Goal: Transaction & Acquisition: Purchase product/service

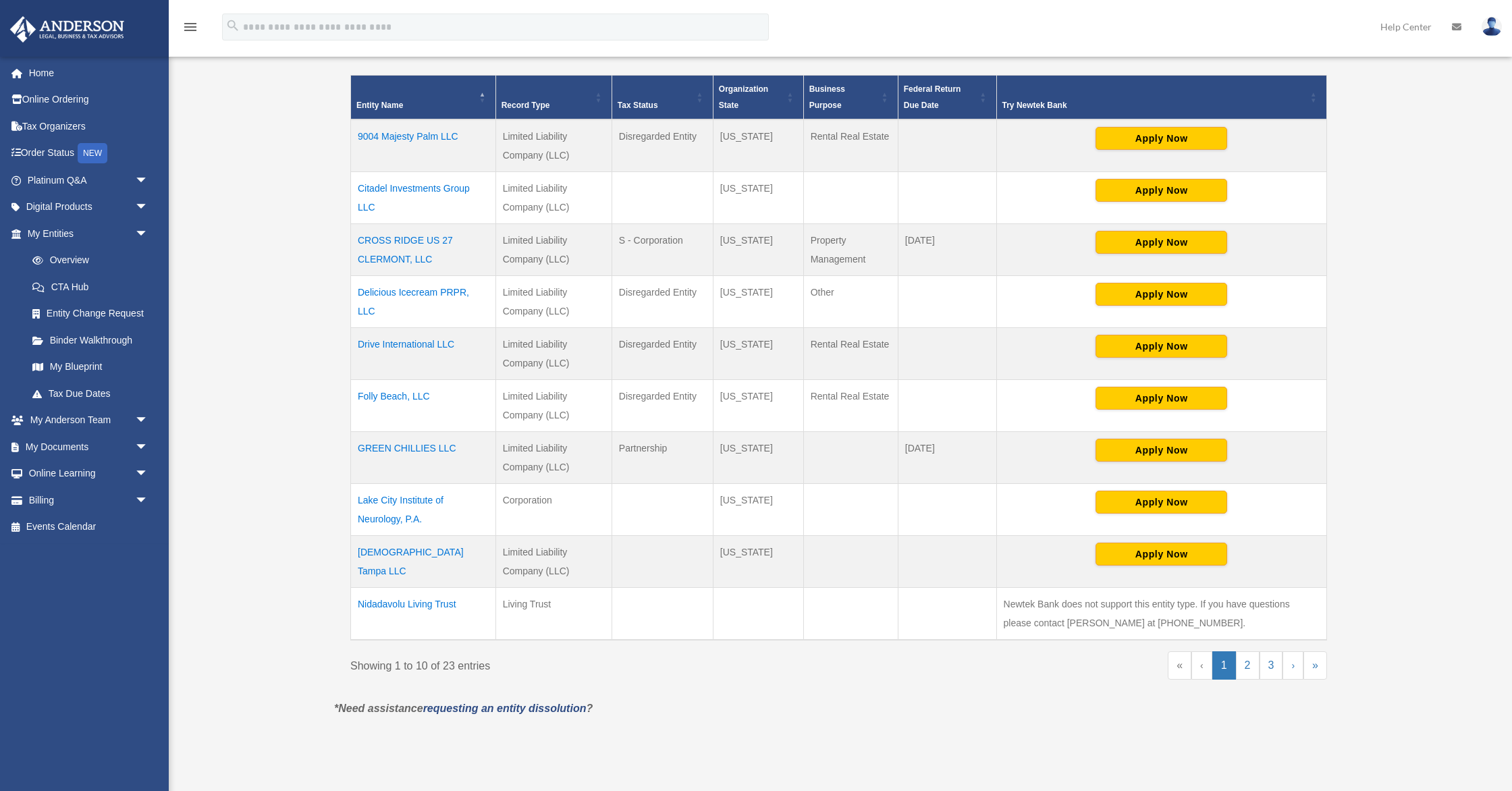
scroll to position [465, 0]
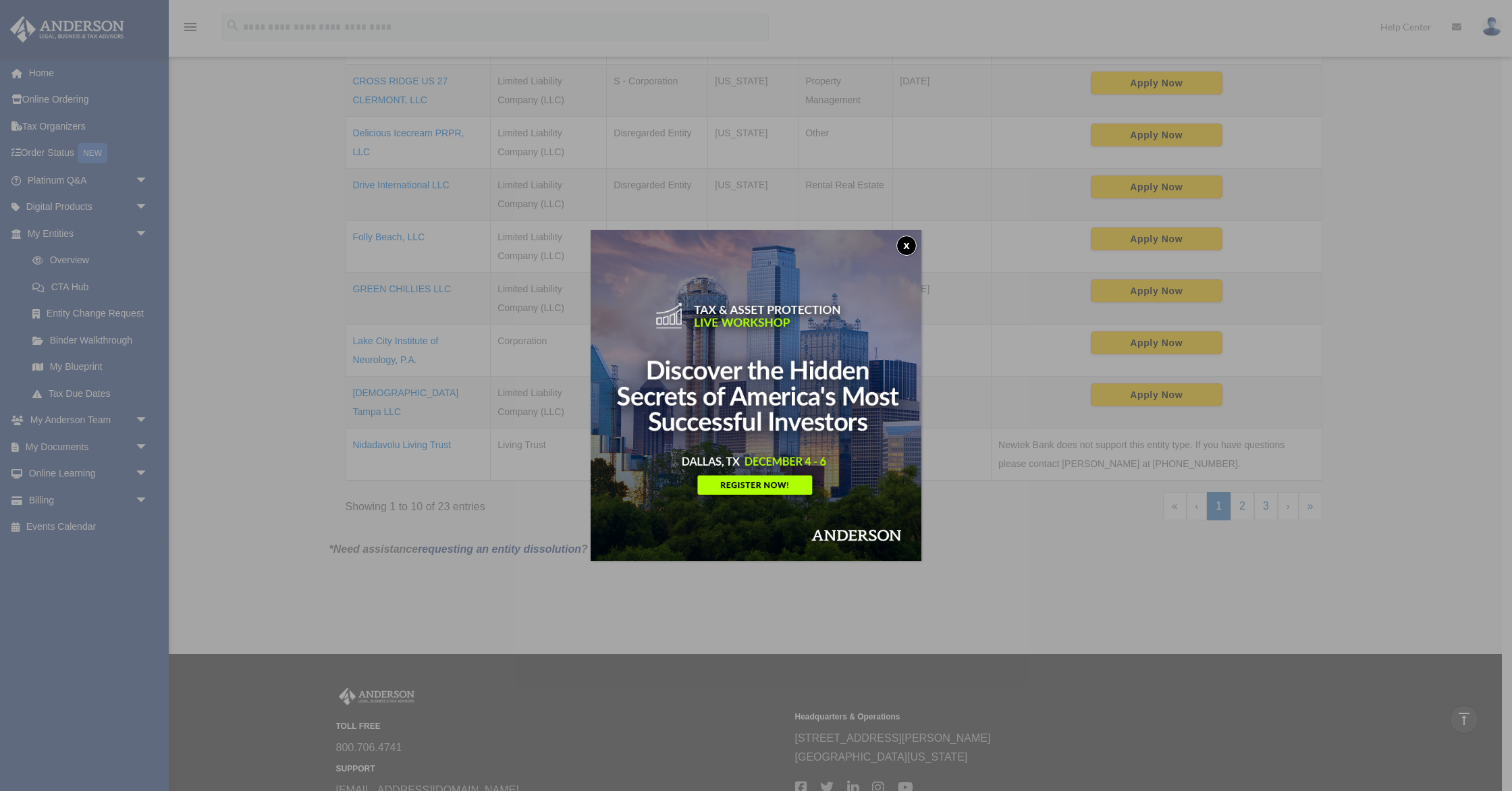
click at [905, 242] on button "x" at bounding box center [906, 245] width 20 height 20
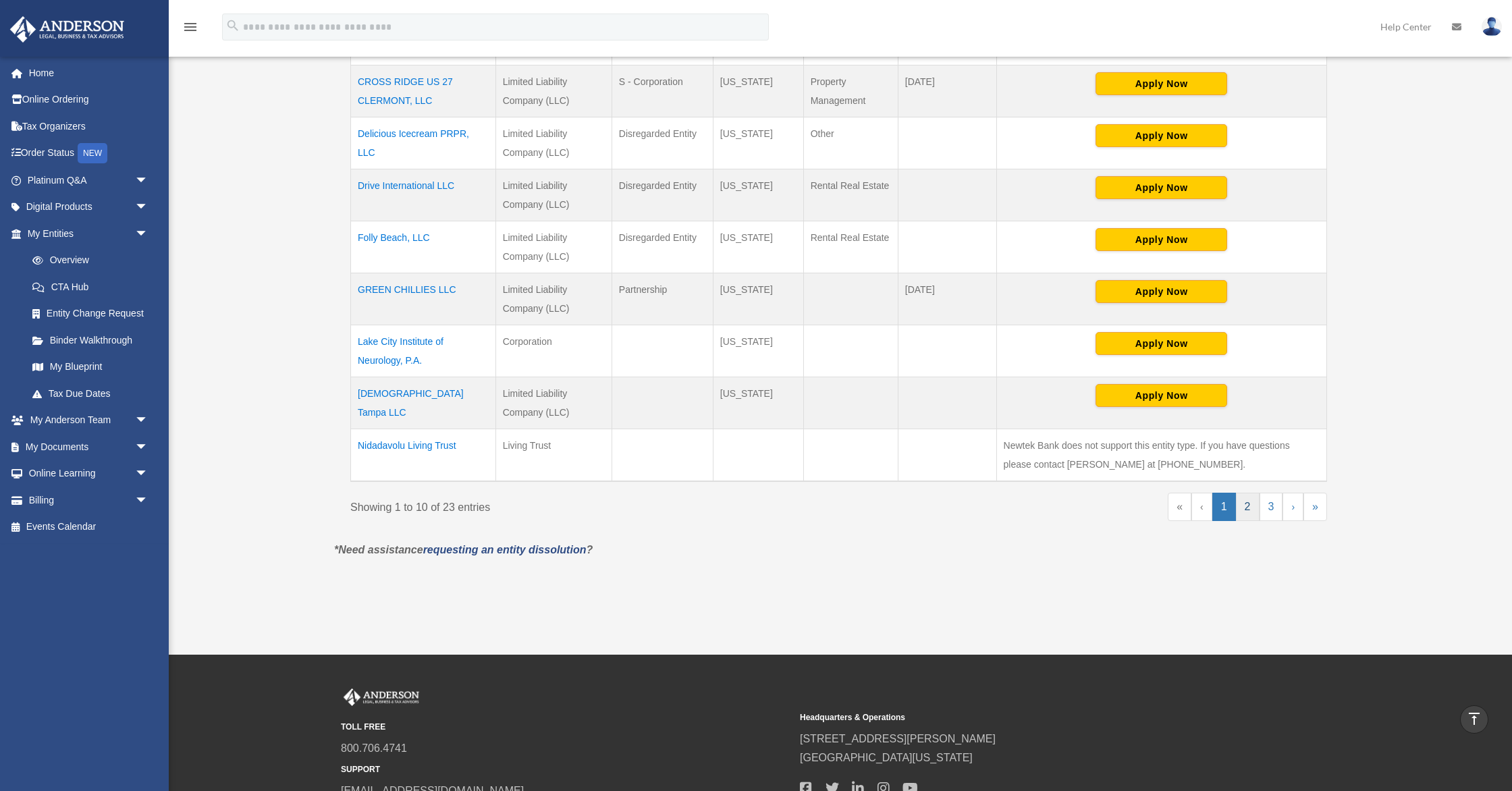
click at [1251, 513] on link "2" at bounding box center [1247, 507] width 24 height 28
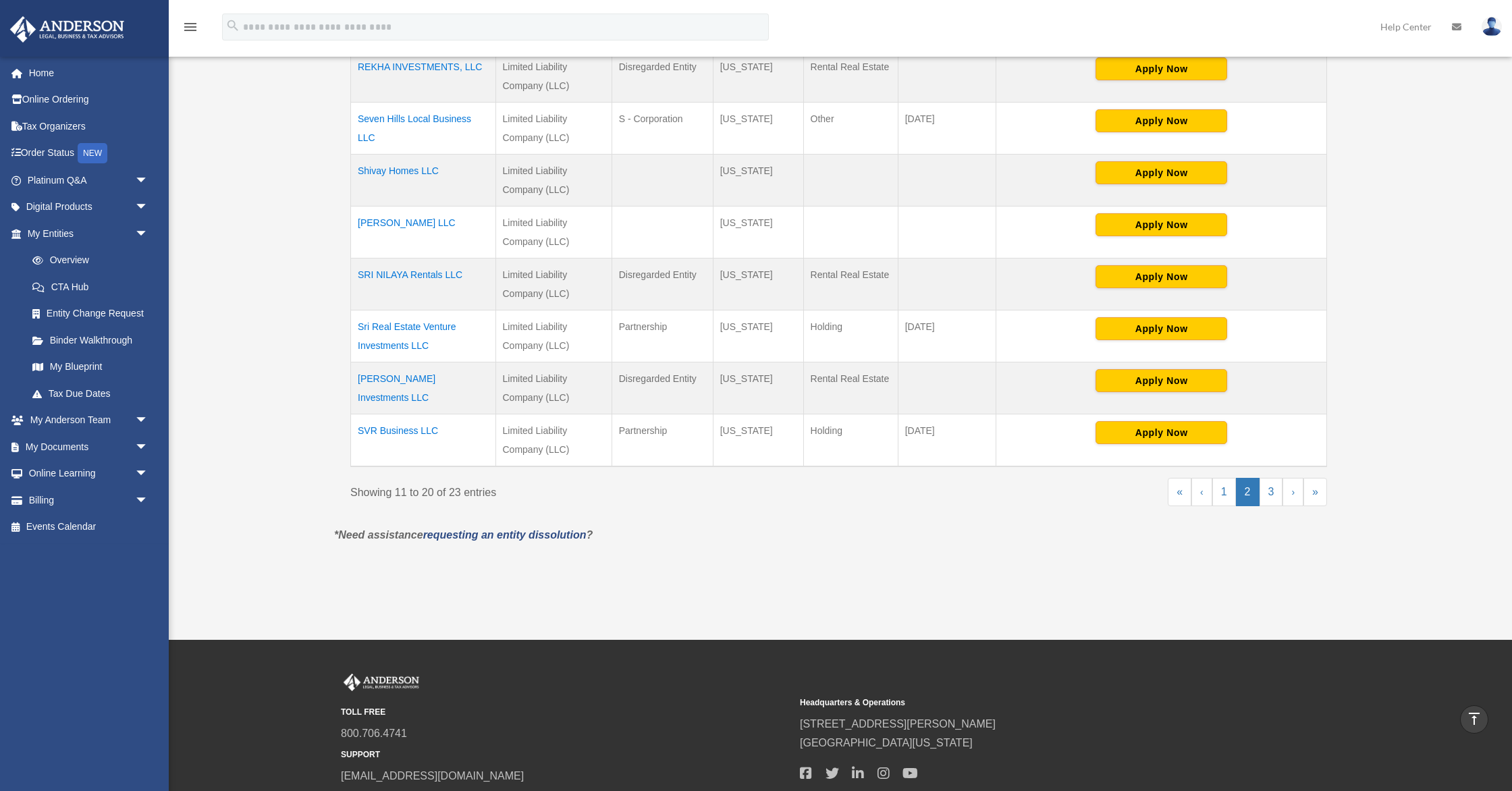
click at [446, 64] on td "REKHA INVESTMENTS, LLC" at bounding box center [423, 76] width 145 height 52
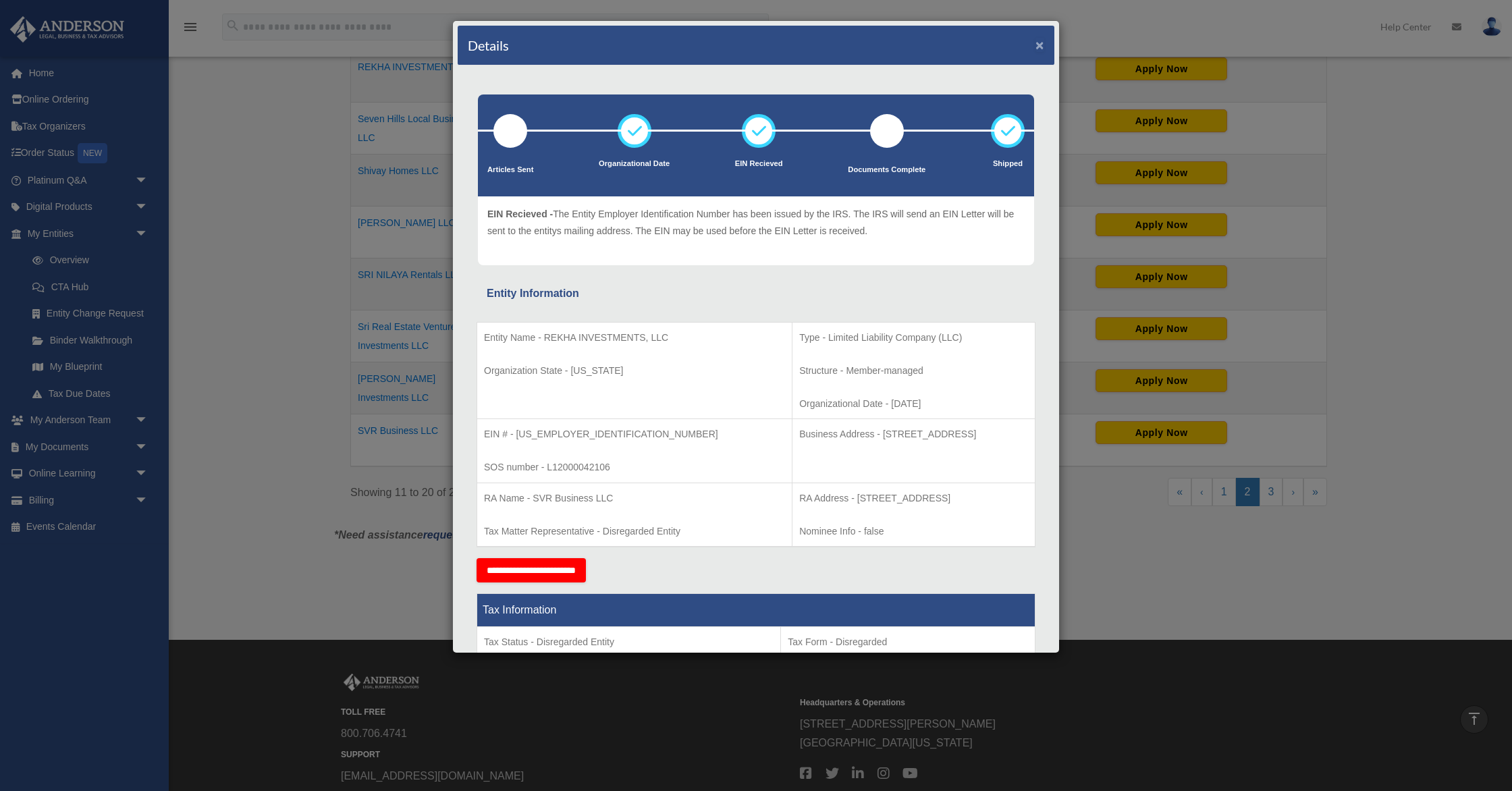
click at [1039, 48] on button "×" at bounding box center [1039, 45] width 9 height 14
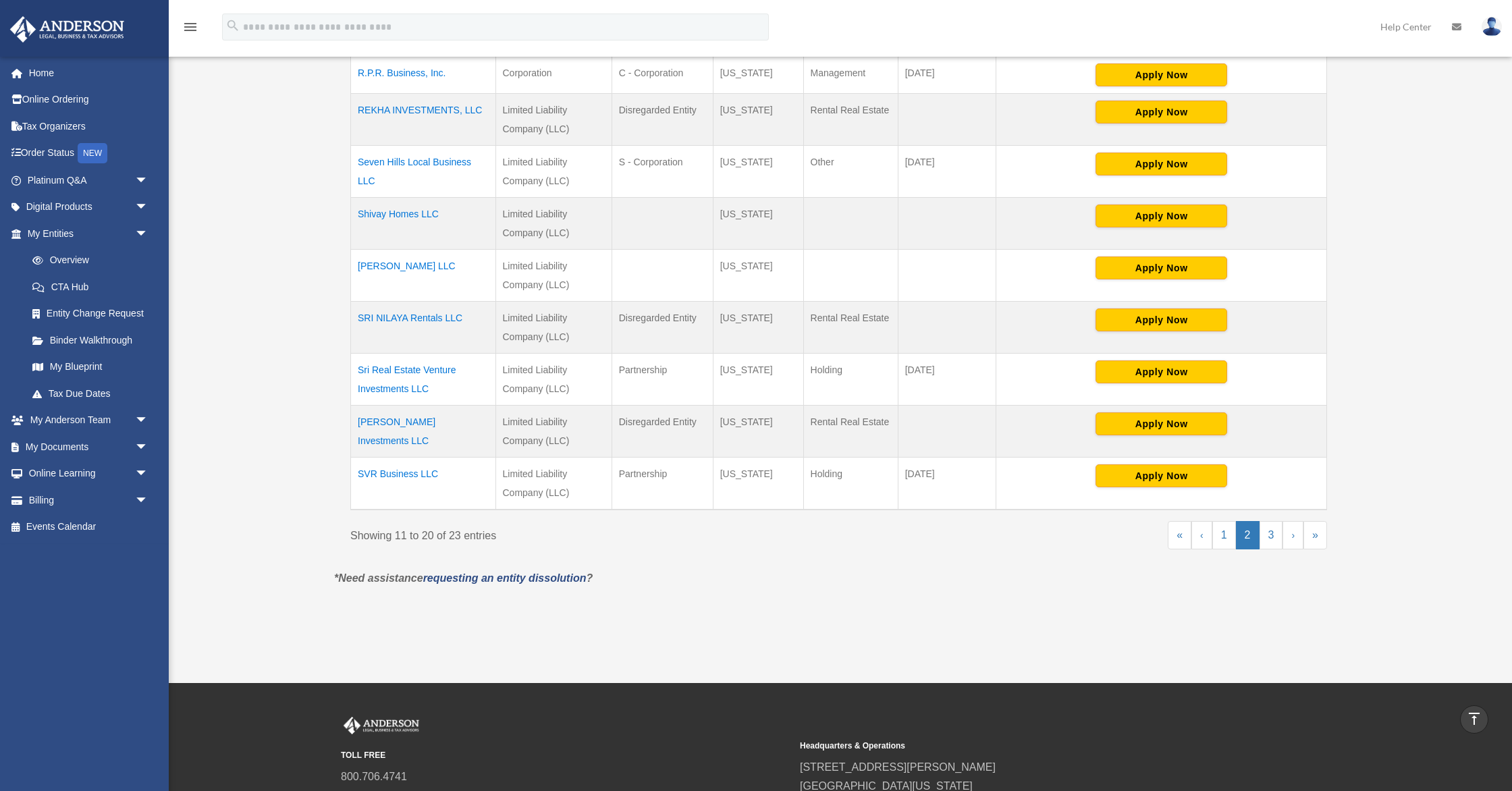
scroll to position [426, 0]
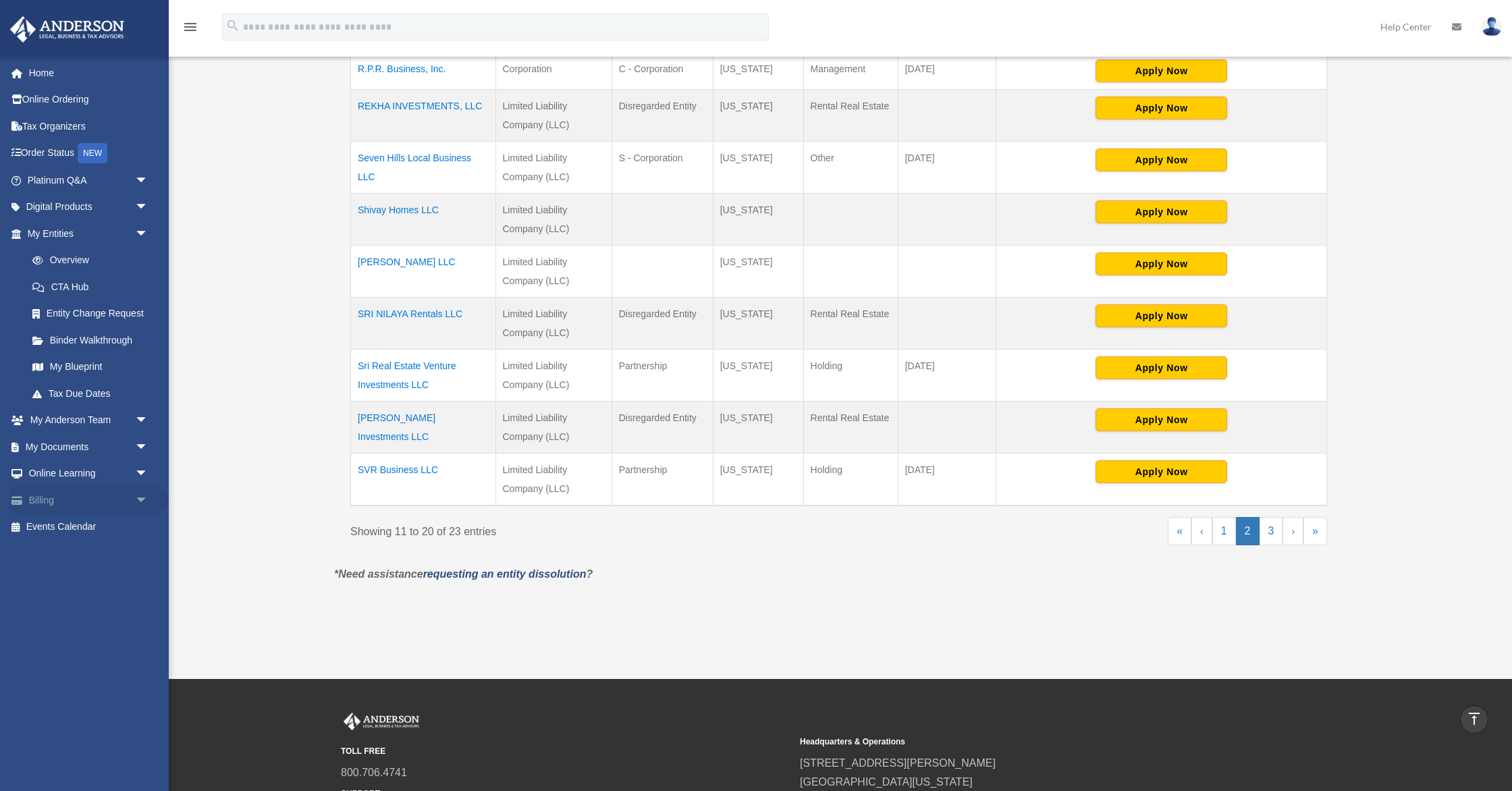
click at [47, 499] on link "Billing arrow_drop_down" at bounding box center [89, 499] width 159 height 27
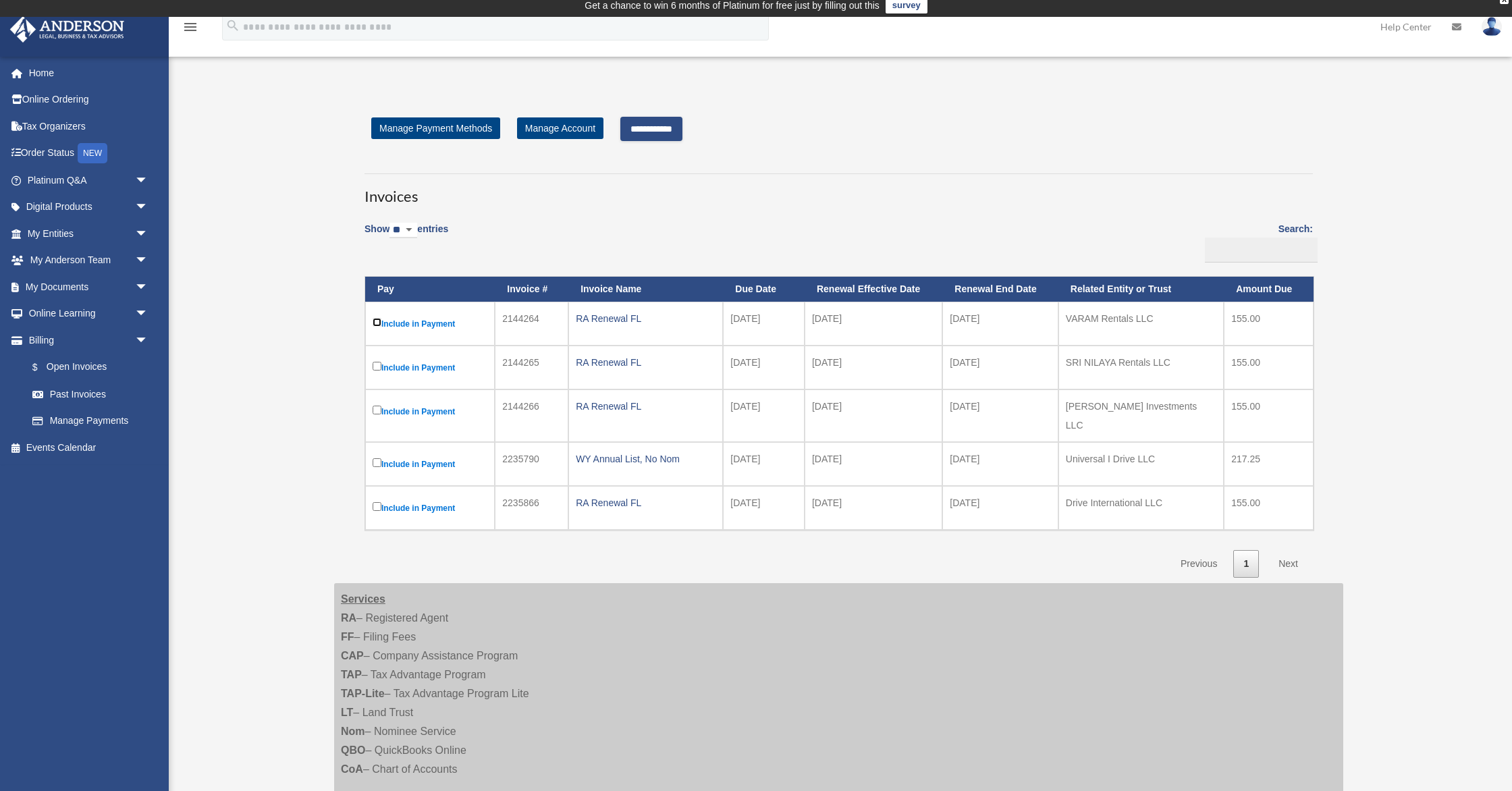
scroll to position [6, 0]
click at [377, 375] on label "Include in Payment" at bounding box center [430, 366] width 114 height 17
click at [672, 121] on input "**********" at bounding box center [651, 128] width 62 height 24
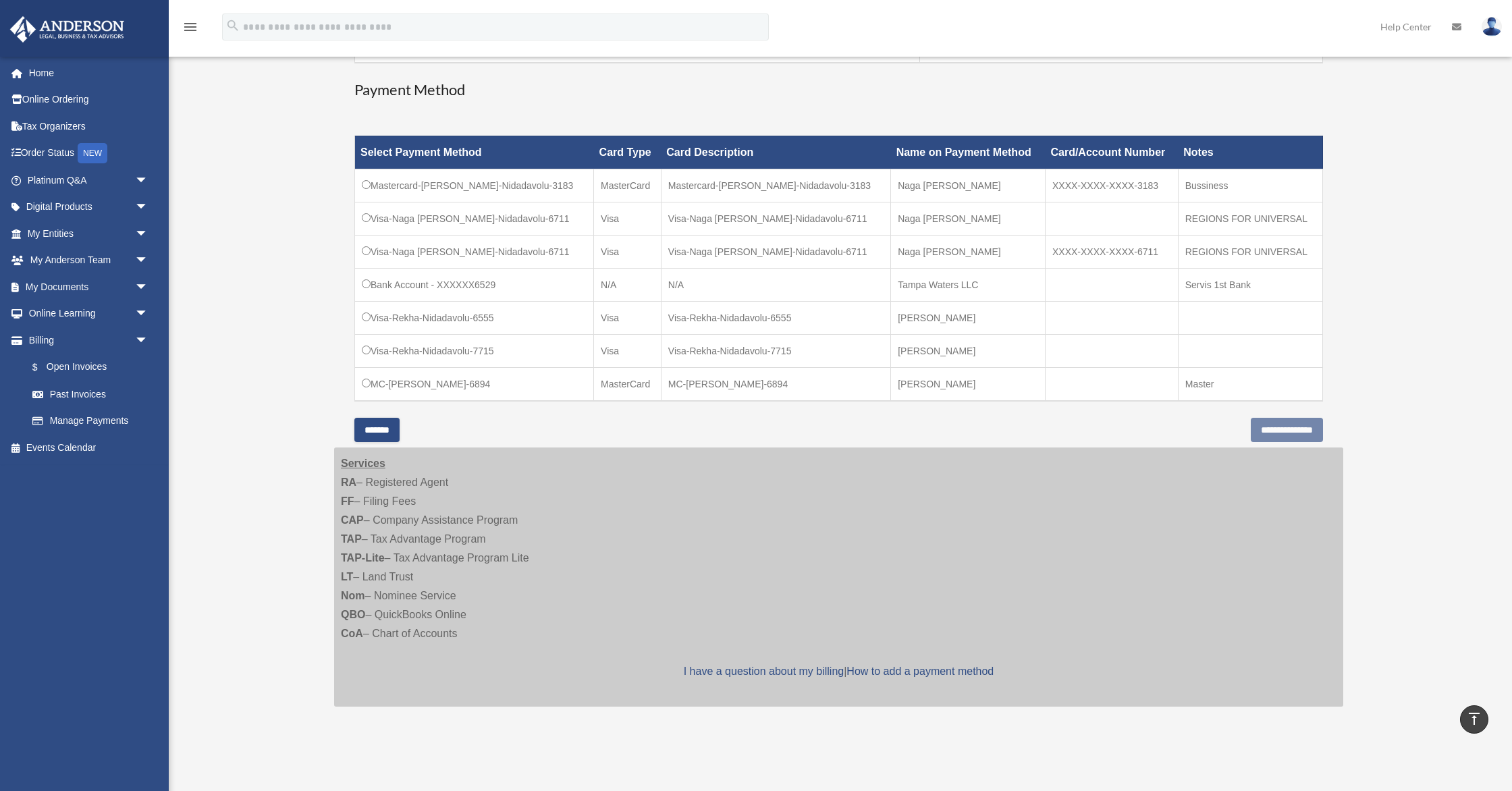
scroll to position [457, 0]
click at [780, 383] on td "MC-[PERSON_NAME]-6894" at bounding box center [775, 385] width 230 height 34
click at [1251, 430] on input "**********" at bounding box center [1286, 430] width 72 height 24
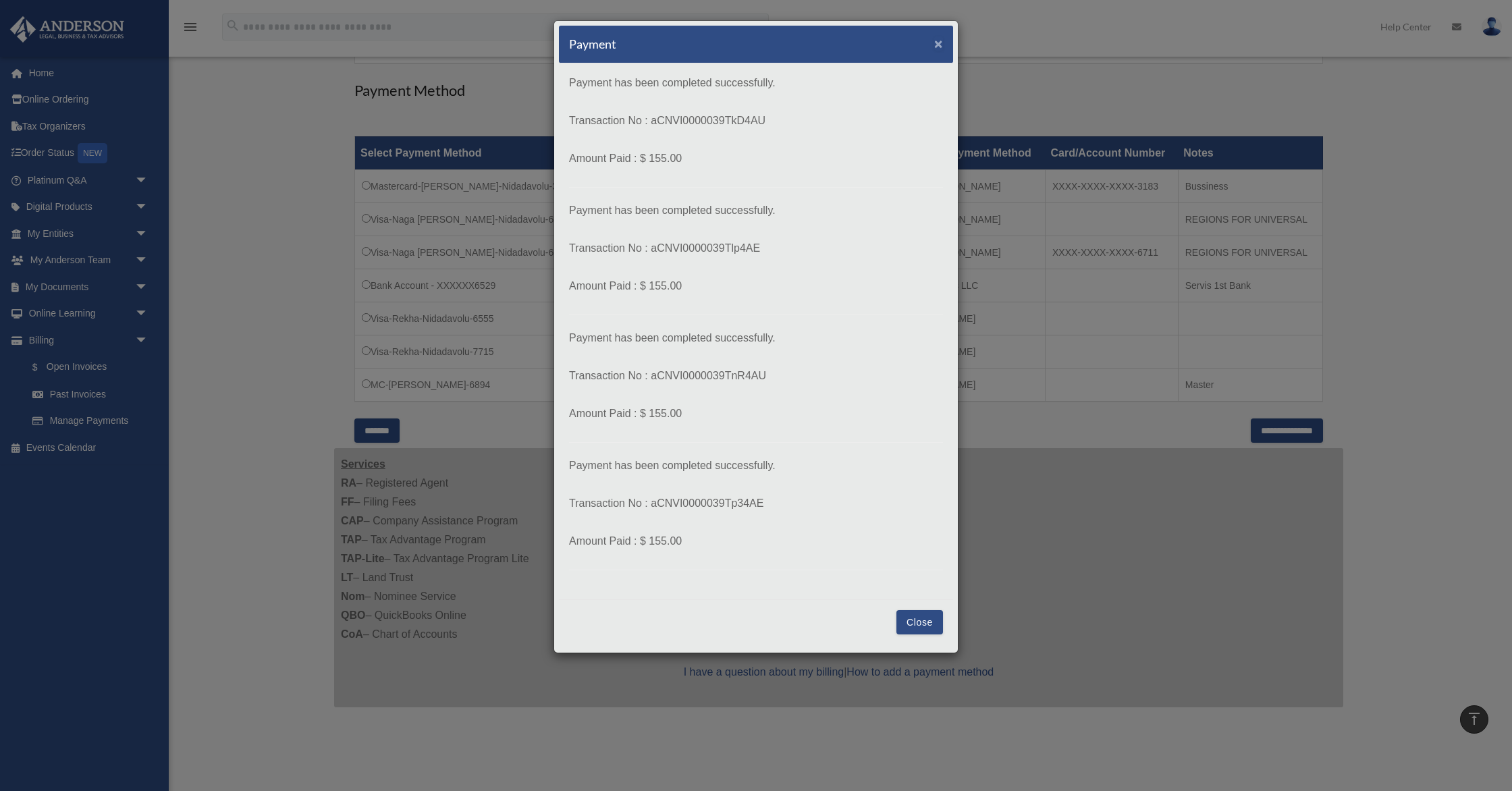
click at [938, 46] on span "×" at bounding box center [939, 43] width 9 height 15
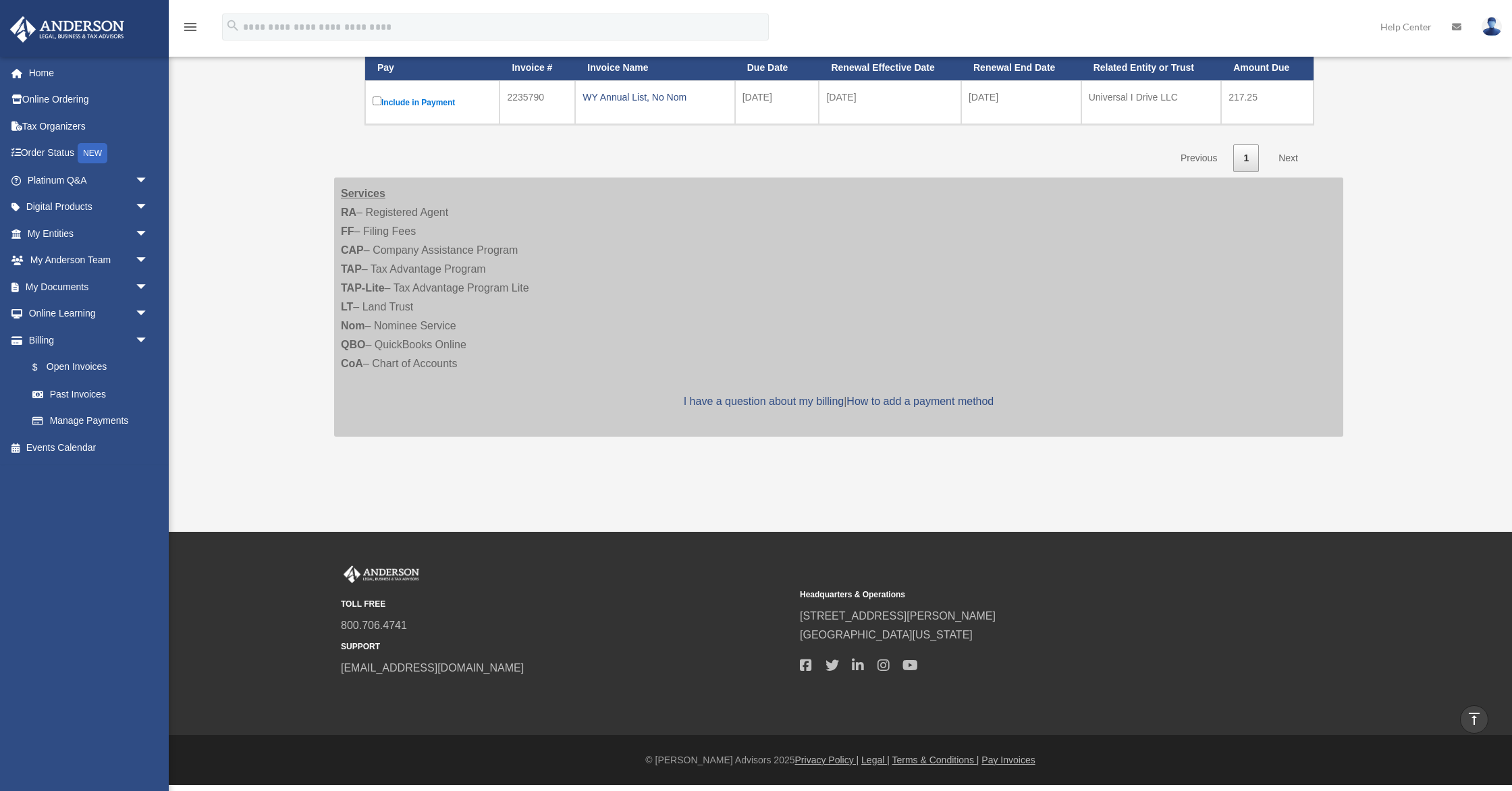
scroll to position [222, 0]
